Goal: Communication & Community: Ask a question

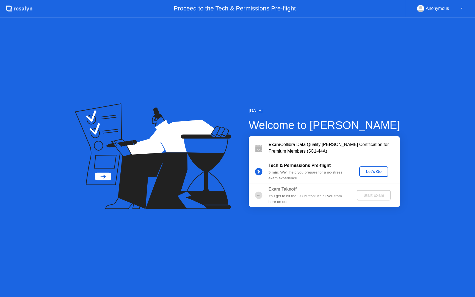
click at [362, 171] on button "Let's Go" at bounding box center [373, 171] width 29 height 10
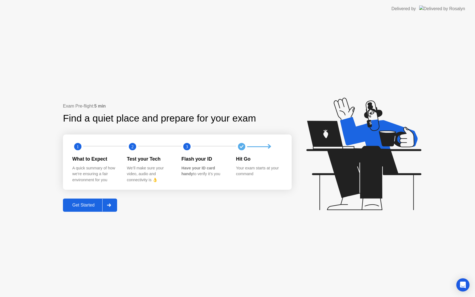
click at [71, 203] on div "Get Started" at bounding box center [84, 204] width 38 height 5
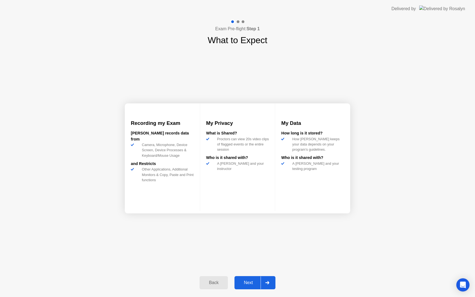
click at [251, 279] on button "Next" at bounding box center [254, 282] width 41 height 13
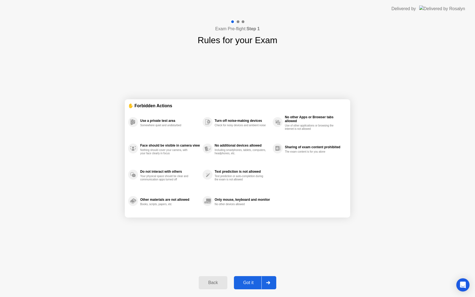
click at [245, 280] on div "Got it" at bounding box center [248, 282] width 26 height 5
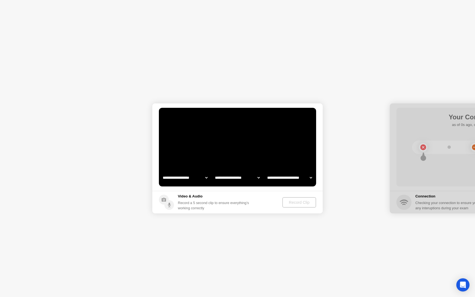
select select "**********"
select select "*******"
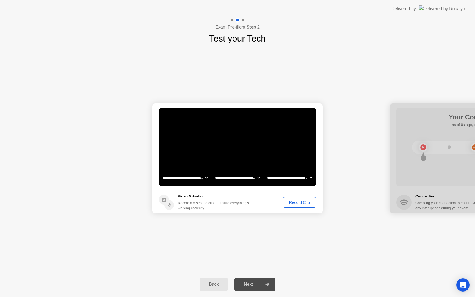
click at [309, 205] on button "Record Clip" at bounding box center [299, 202] width 33 height 10
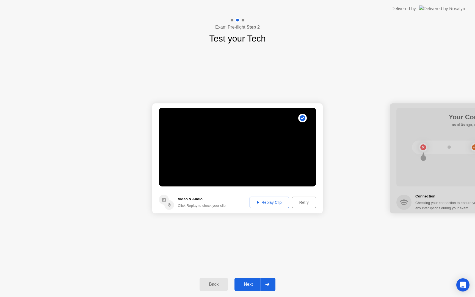
click at [249, 283] on div "Next" at bounding box center [248, 284] width 24 height 5
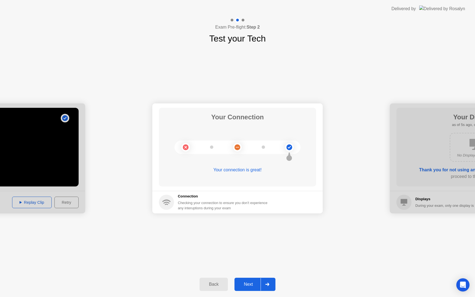
click at [249, 283] on div "Next" at bounding box center [248, 284] width 24 height 5
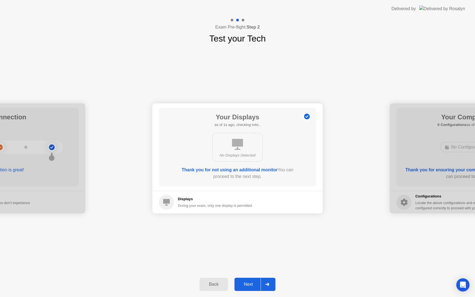
click at [249, 283] on div "Next" at bounding box center [248, 284] width 24 height 5
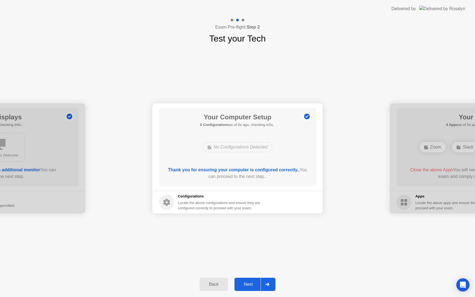
click at [249, 283] on div "Next" at bounding box center [248, 284] width 24 height 5
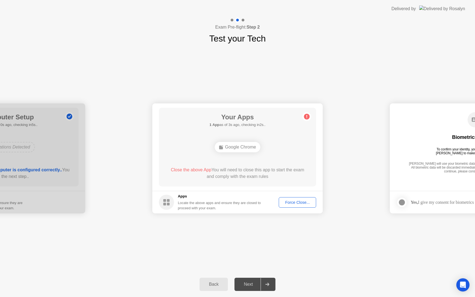
click at [286, 204] on div "Force Close..." at bounding box center [298, 202] width 34 height 4
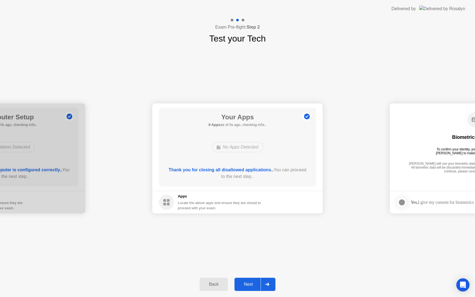
click at [251, 288] on button "Next" at bounding box center [254, 284] width 41 height 13
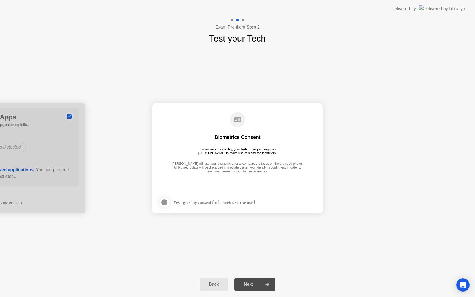
click at [202, 203] on div "Yes, I give my consent for biometrics to be used" at bounding box center [214, 201] width 82 height 5
click at [165, 205] on div at bounding box center [164, 202] width 7 height 7
click at [245, 279] on button "Next" at bounding box center [254, 284] width 41 height 13
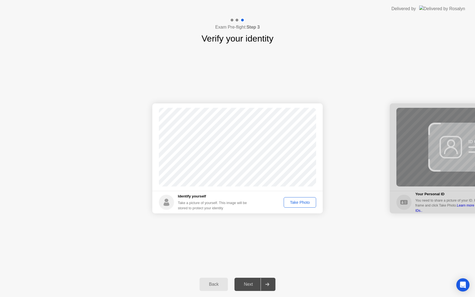
click at [303, 202] on div "Take Photo" at bounding box center [299, 202] width 29 height 4
click at [247, 283] on div "Next" at bounding box center [248, 284] width 24 height 5
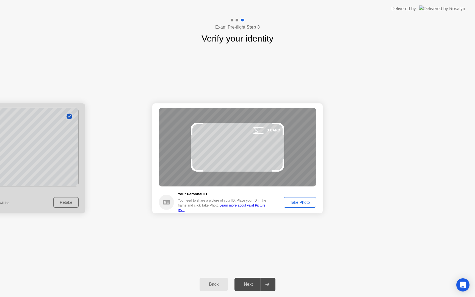
click at [299, 202] on div "Take Photo" at bounding box center [299, 202] width 29 height 4
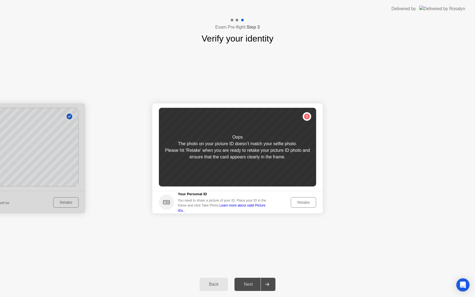
click at [299, 202] on div "Retake" at bounding box center [303, 202] width 21 height 4
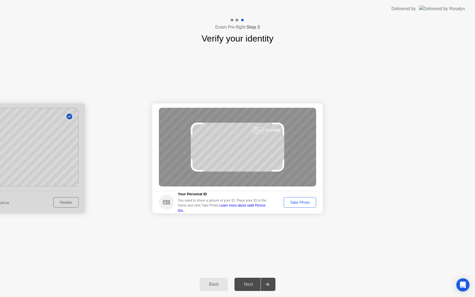
click at [299, 202] on div "Take Photo" at bounding box center [299, 202] width 29 height 4
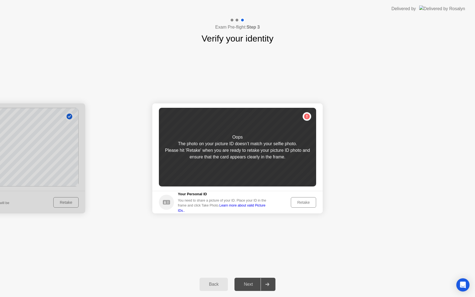
click at [299, 202] on div "Retake" at bounding box center [303, 202] width 21 height 4
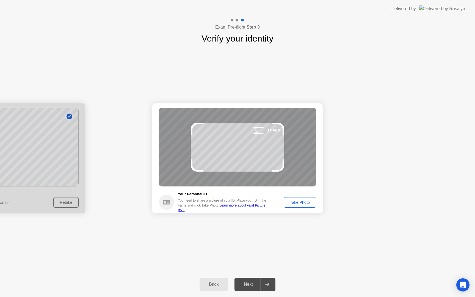
click at [299, 202] on div "Take Photo" at bounding box center [299, 202] width 29 height 4
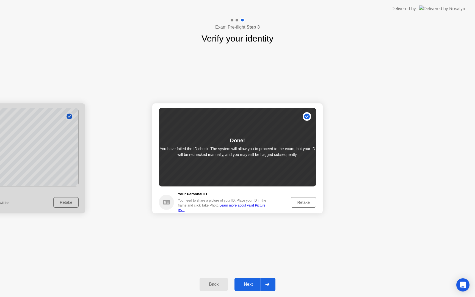
click at [251, 279] on button "Next" at bounding box center [254, 284] width 41 height 13
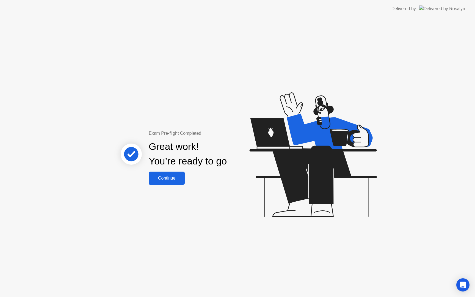
click at [176, 176] on div "Continue" at bounding box center [166, 178] width 33 height 5
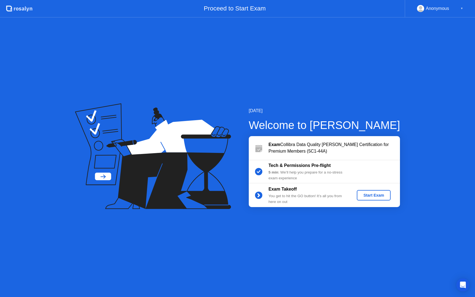
click at [375, 197] on div "Start Exam" at bounding box center [373, 195] width 29 height 4
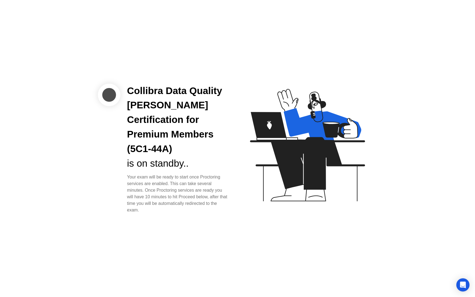
click at [254, 153] on icon at bounding box center [306, 147] width 142 height 141
click at [188, 119] on div "Collibra Data Quality [PERSON_NAME] Certification for Premium Members (5C1-44A)" at bounding box center [178, 120] width 102 height 73
click at [175, 164] on div "Collibra Data Quality [PERSON_NAME] Certification for Premium Members (5C1-44A)…" at bounding box center [177, 149] width 115 height 130
drag, startPoint x: 153, startPoint y: 169, endPoint x: 236, endPoint y: 171, distance: 82.7
click at [236, 171] on div "Collibra Data Quality [PERSON_NAME] Certification for Premium Members (5C1-44A)…" at bounding box center [237, 148] width 475 height 297
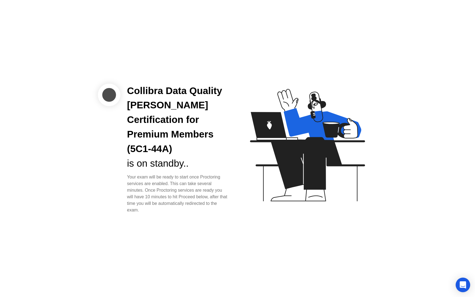
click at [459, 282] on div "Open Intercom Messenger" at bounding box center [463, 285] width 15 height 15
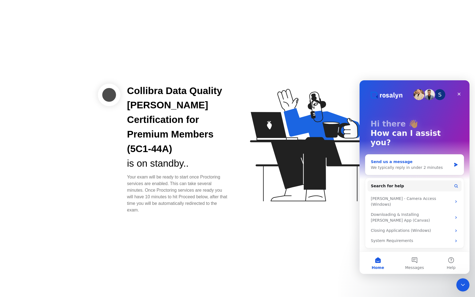
click at [408, 165] on div "We typically reply in under 2 minutes" at bounding box center [411, 168] width 81 height 6
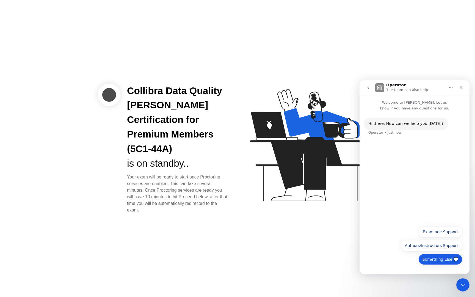
click at [443, 259] on button "Something Else 💬" at bounding box center [440, 259] width 44 height 11
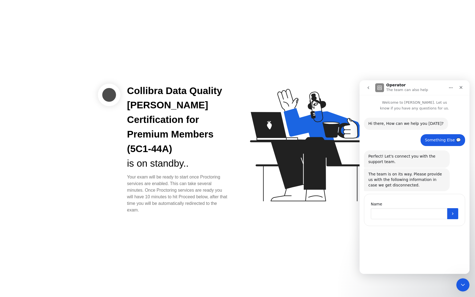
click at [410, 210] on input "Name" at bounding box center [409, 213] width 76 height 11
type input "******"
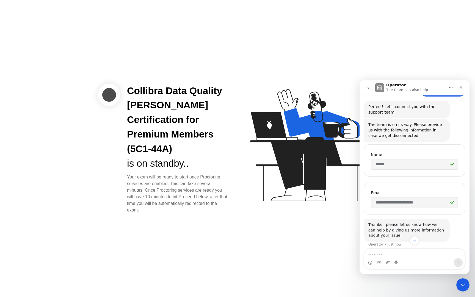
scroll to position [54, 0]
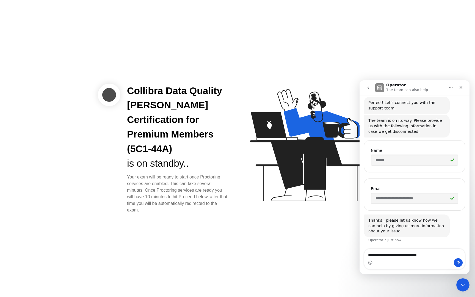
type textarea "**********"
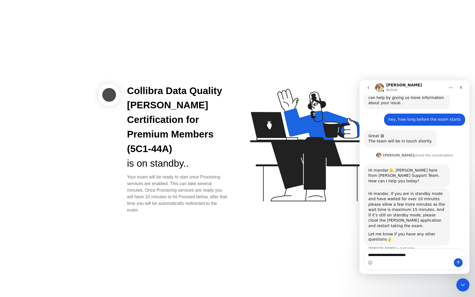
scroll to position [184, 0]
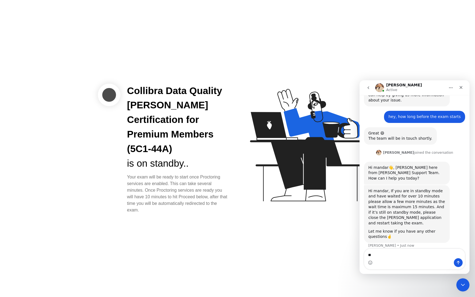
type textarea "*"
type textarea "***"
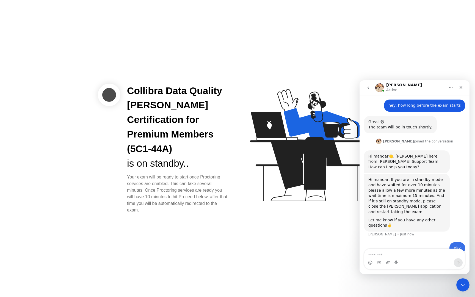
scroll to position [201, 0]
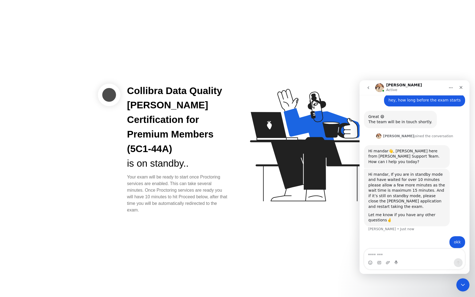
drag, startPoint x: 461, startPoint y: 86, endPoint x: 426, endPoint y: 224, distance: 141.9
click at [426, 224] on div "**********" at bounding box center [414, 176] width 110 height 193
click at [391, 253] on textarea "Message…" at bounding box center [414, 253] width 101 height 9
type textarea "**********"
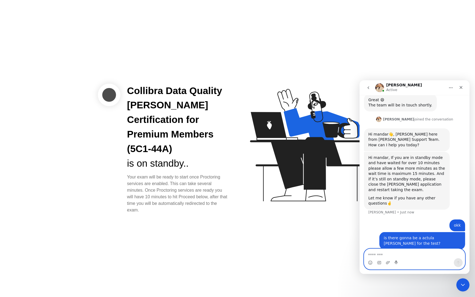
scroll to position [219, 0]
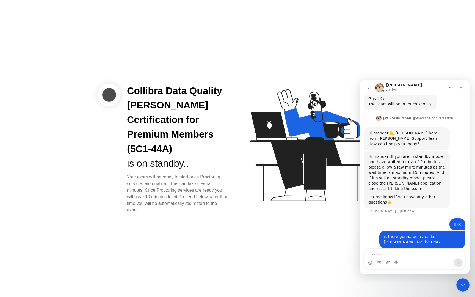
click at [327, 179] on icon at bounding box center [306, 147] width 142 height 141
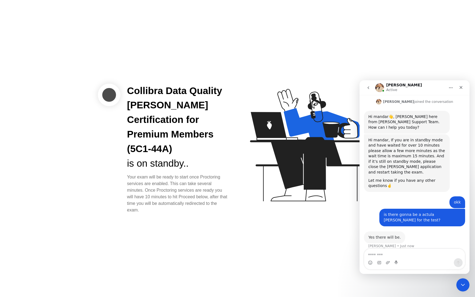
scroll to position [235, 0]
click at [425, 257] on textarea "Message…" at bounding box center [414, 253] width 101 height 9
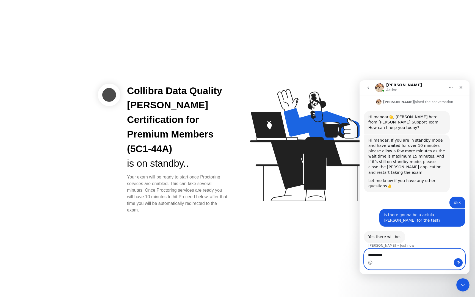
type textarea "**********"
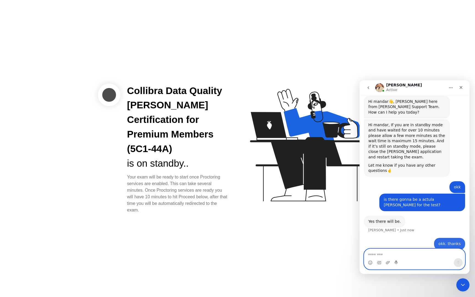
scroll to position [251, 0]
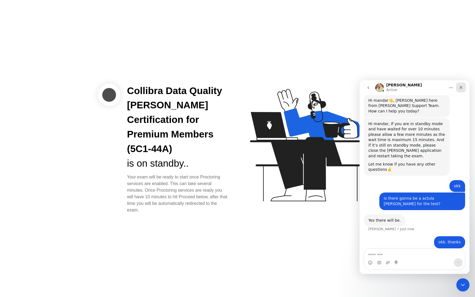
click at [463, 87] on icon "Close" at bounding box center [461, 87] width 4 height 4
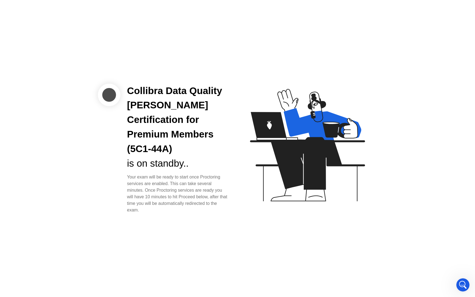
click at [216, 143] on div "Collibra Data Quality [PERSON_NAME] Certification for Premium Members (5C1-44A)" at bounding box center [178, 120] width 102 height 73
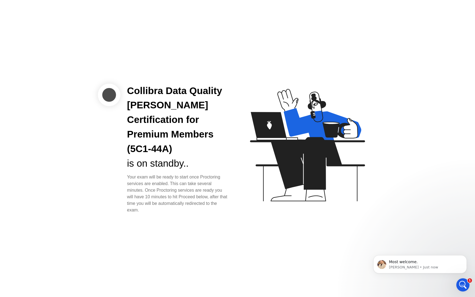
scroll to position [0, 0]
click at [409, 265] on p "[PERSON_NAME] • Just now" at bounding box center [424, 267] width 71 height 5
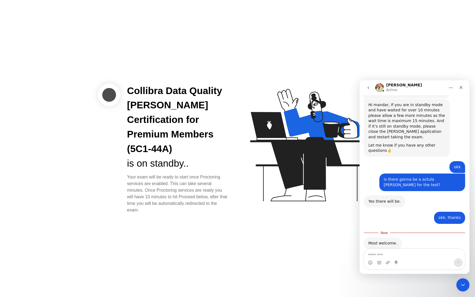
scroll to position [277, 0]
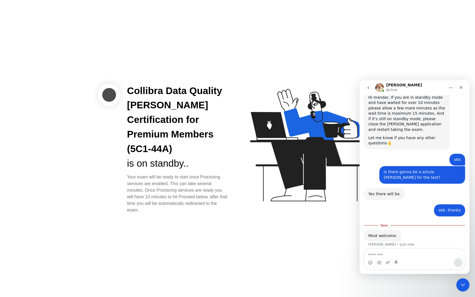
click at [402, 256] on textarea "Message…" at bounding box center [414, 253] width 101 height 9
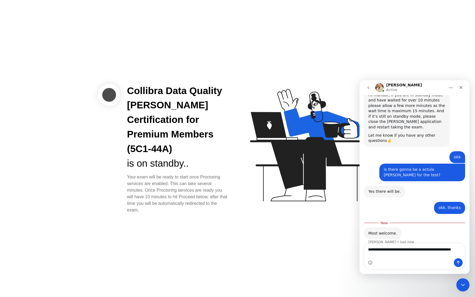
type textarea "**********"
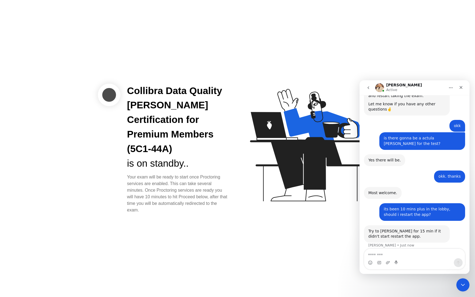
scroll to position [311, 0]
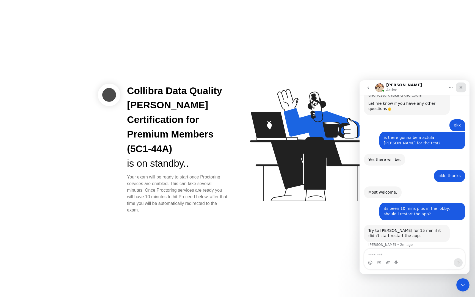
click at [462, 87] on icon "Close" at bounding box center [461, 87] width 4 height 4
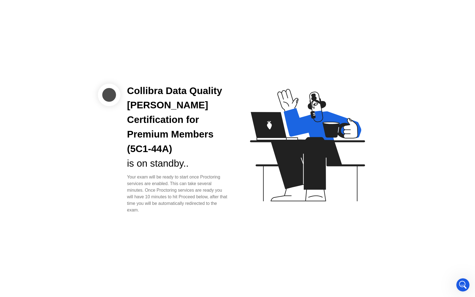
click at [363, 128] on icon at bounding box center [306, 147] width 142 height 141
